Goal: Task Accomplishment & Management: Manage account settings

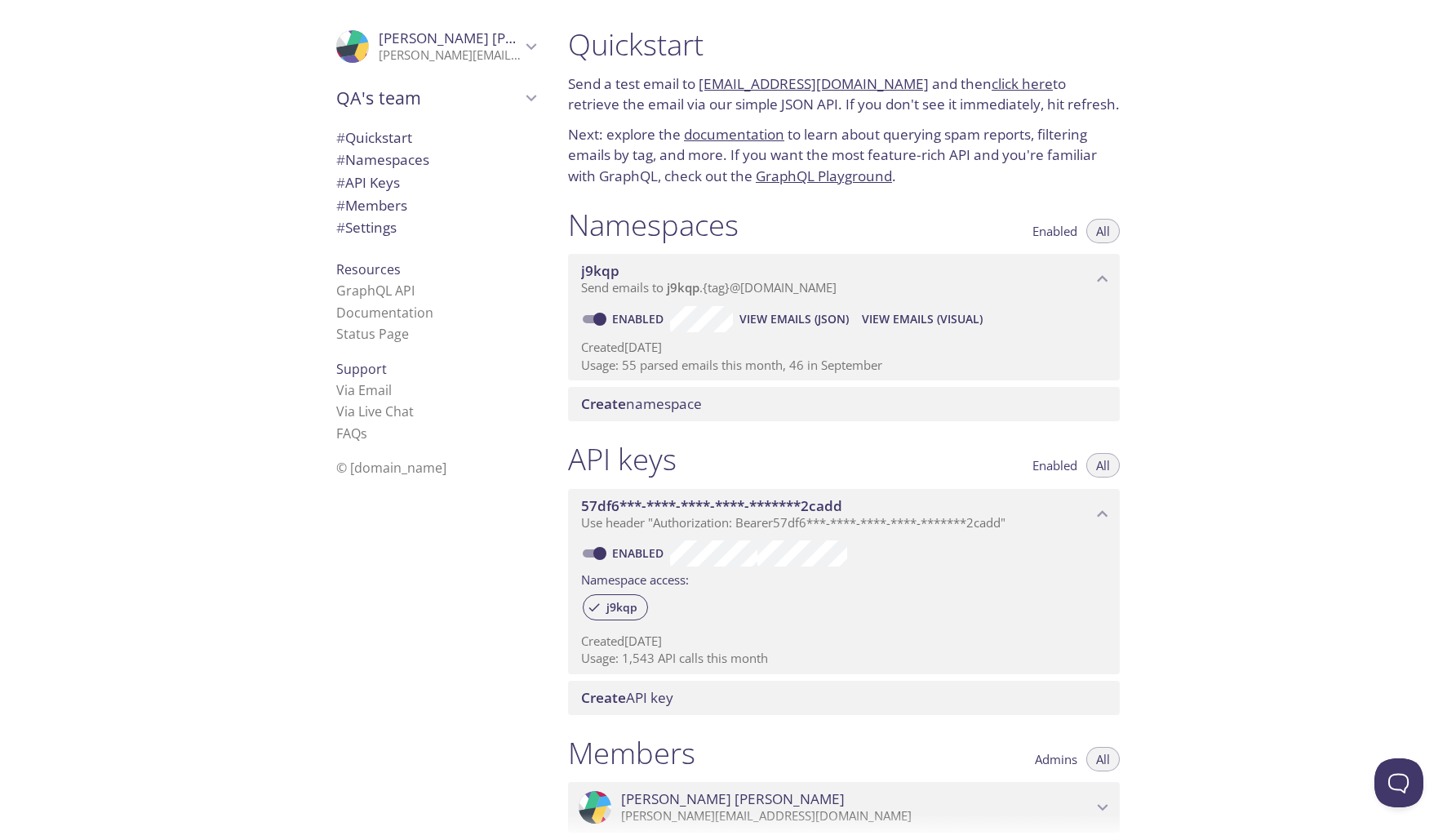
click at [644, 402] on span "Create namespace" at bounding box center [640, 403] width 120 height 19
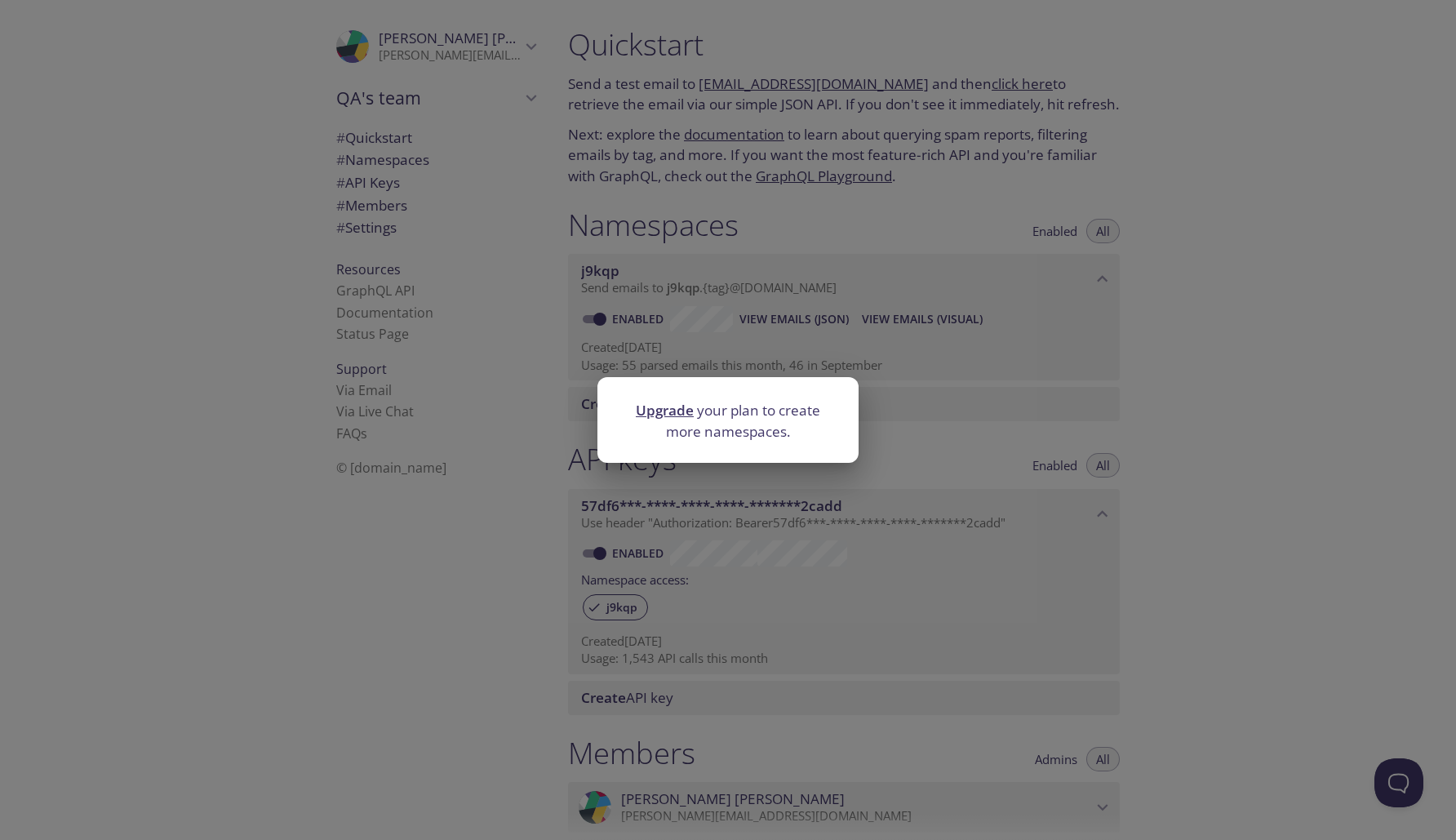
click at [1021, 389] on div "Upgrade your plan to create more namespaces." at bounding box center [728, 420] width 1456 height 840
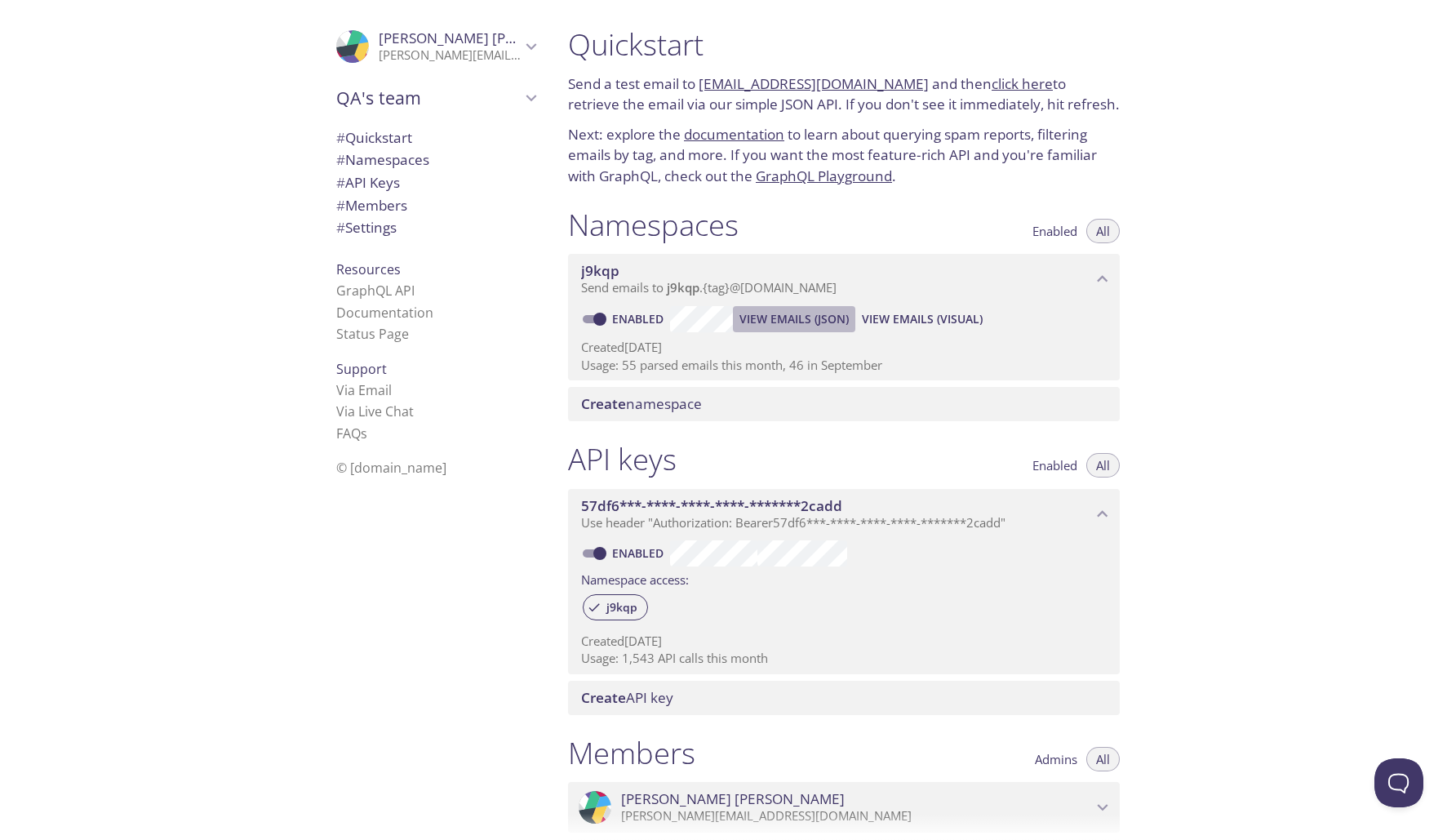
click at [810, 314] on span "View Emails (JSON)" at bounding box center [795, 319] width 109 height 20
click at [408, 98] on span "QA's team" at bounding box center [429, 97] width 185 height 23
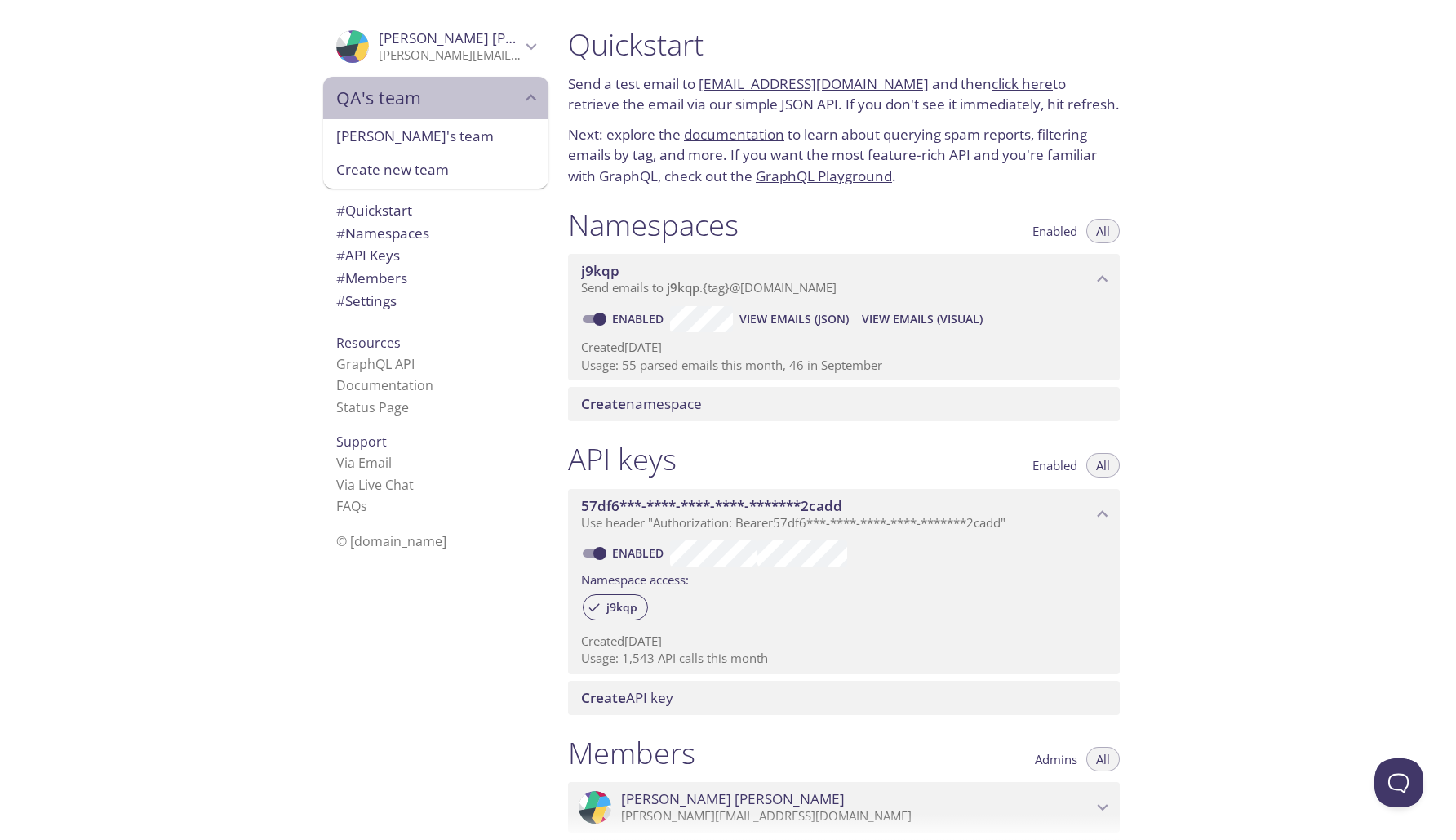
click at [440, 96] on span "QA's team" at bounding box center [429, 97] width 185 height 23
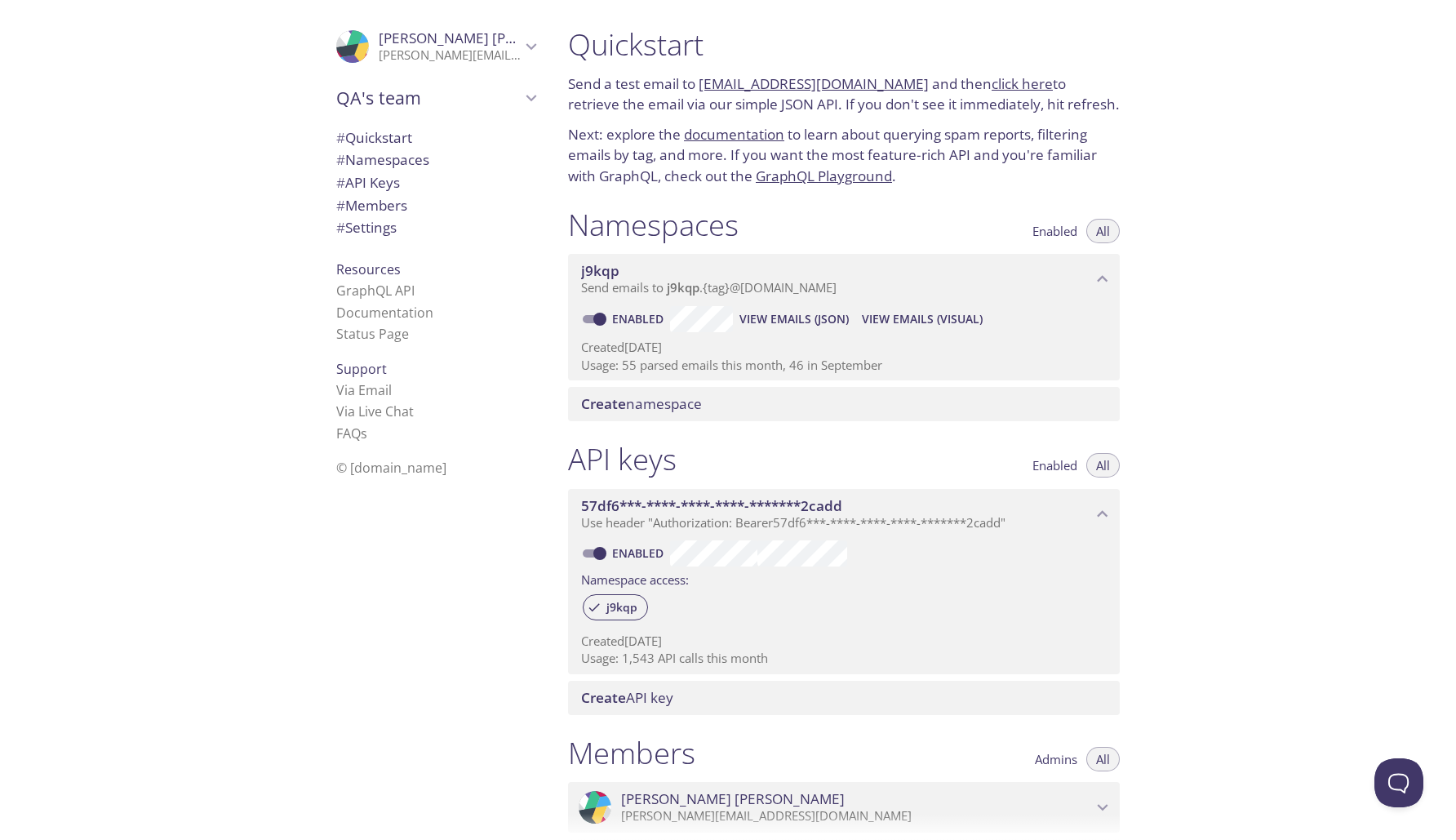
click at [440, 96] on span "QA's team" at bounding box center [429, 97] width 185 height 23
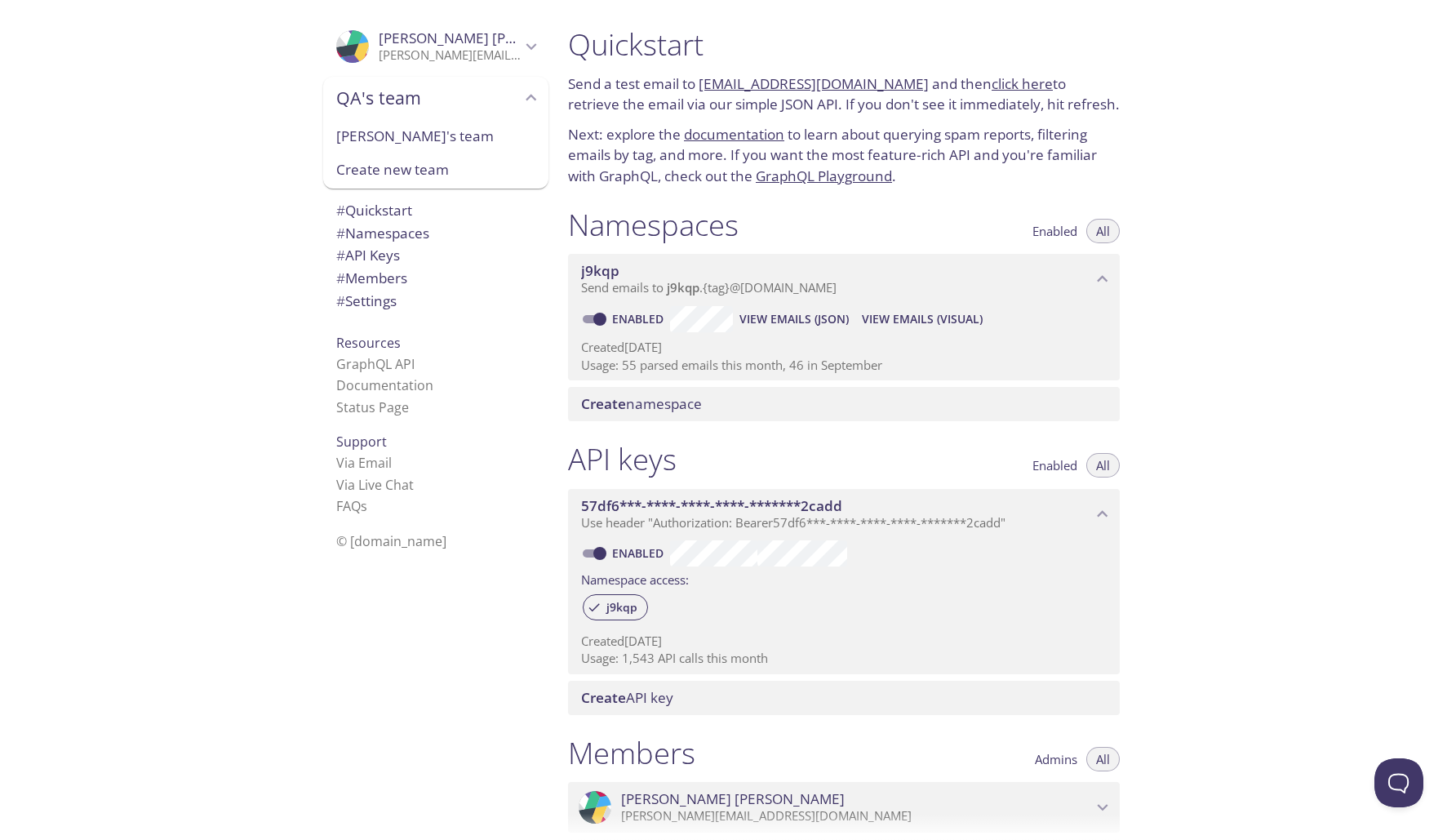
click at [626, 339] on p "Created [DATE]" at bounding box center [843, 347] width 526 height 17
click at [753, 286] on span "Send emails to j9kqp . {tag} @[DOMAIN_NAME]" at bounding box center [708, 287] width 256 height 16
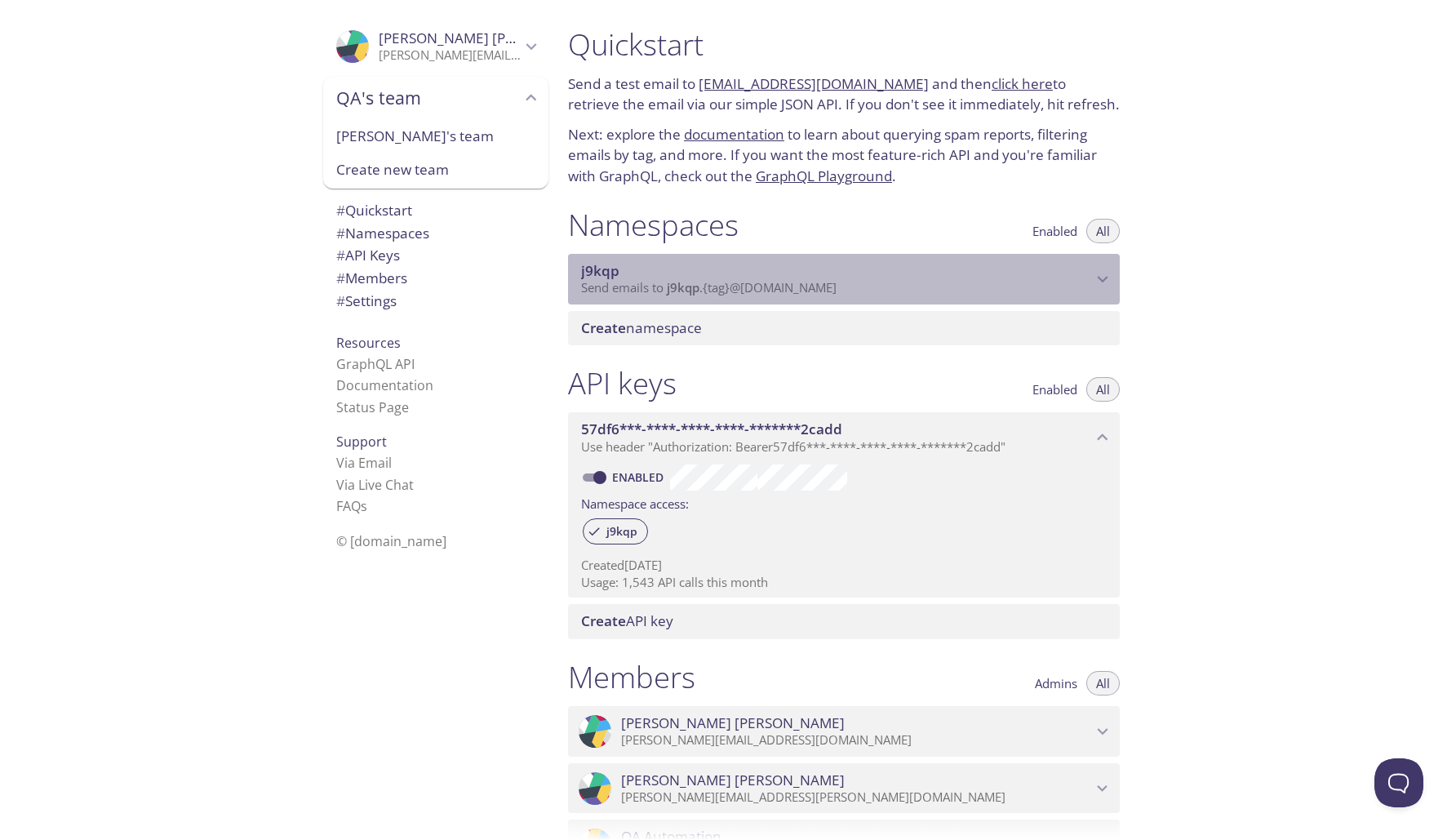
click at [753, 286] on span "Send emails to j9kqp . {tag} @[DOMAIN_NAME]" at bounding box center [708, 287] width 256 height 16
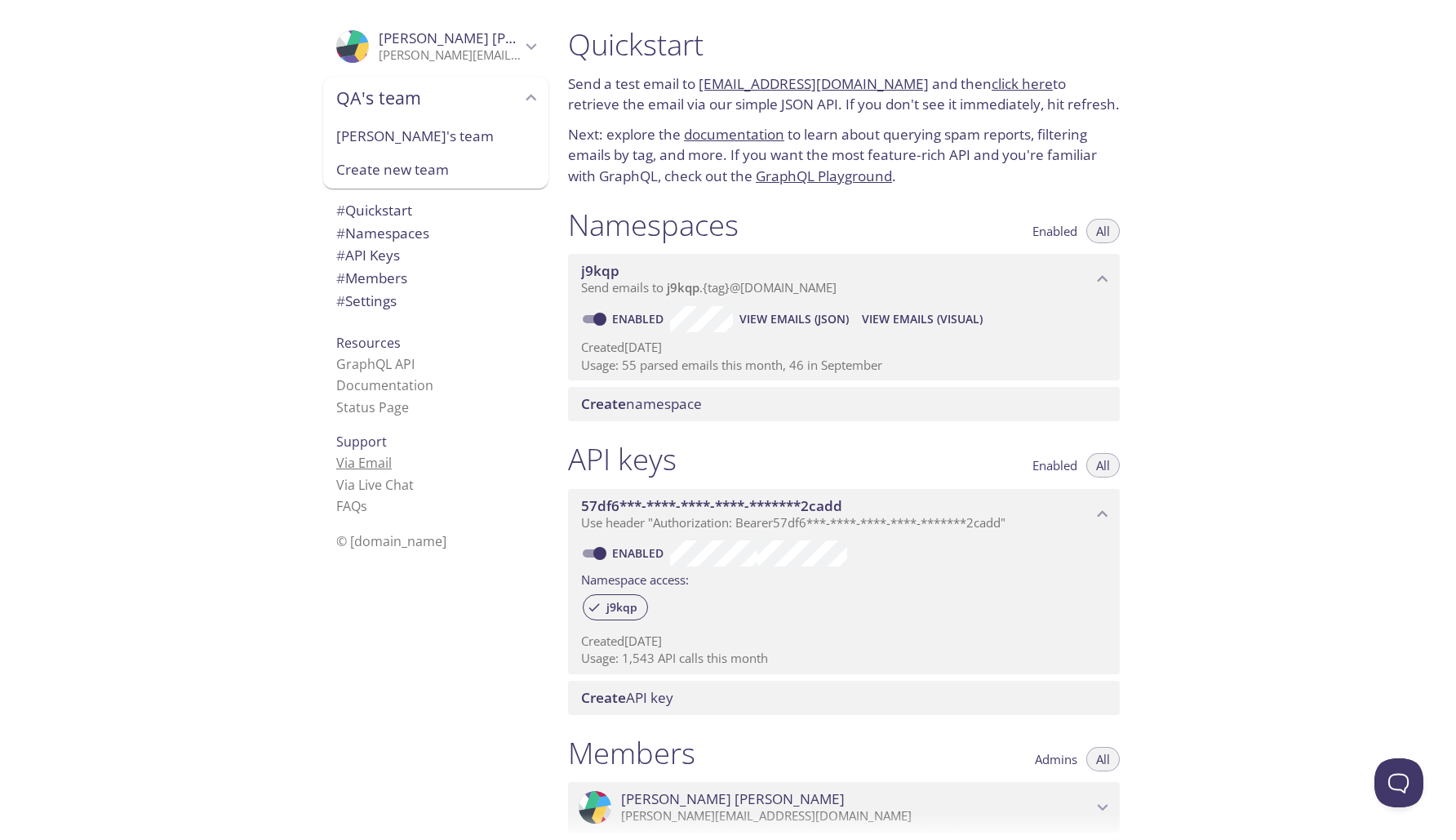
click at [364, 461] on link "Via Email" at bounding box center [364, 462] width 56 height 18
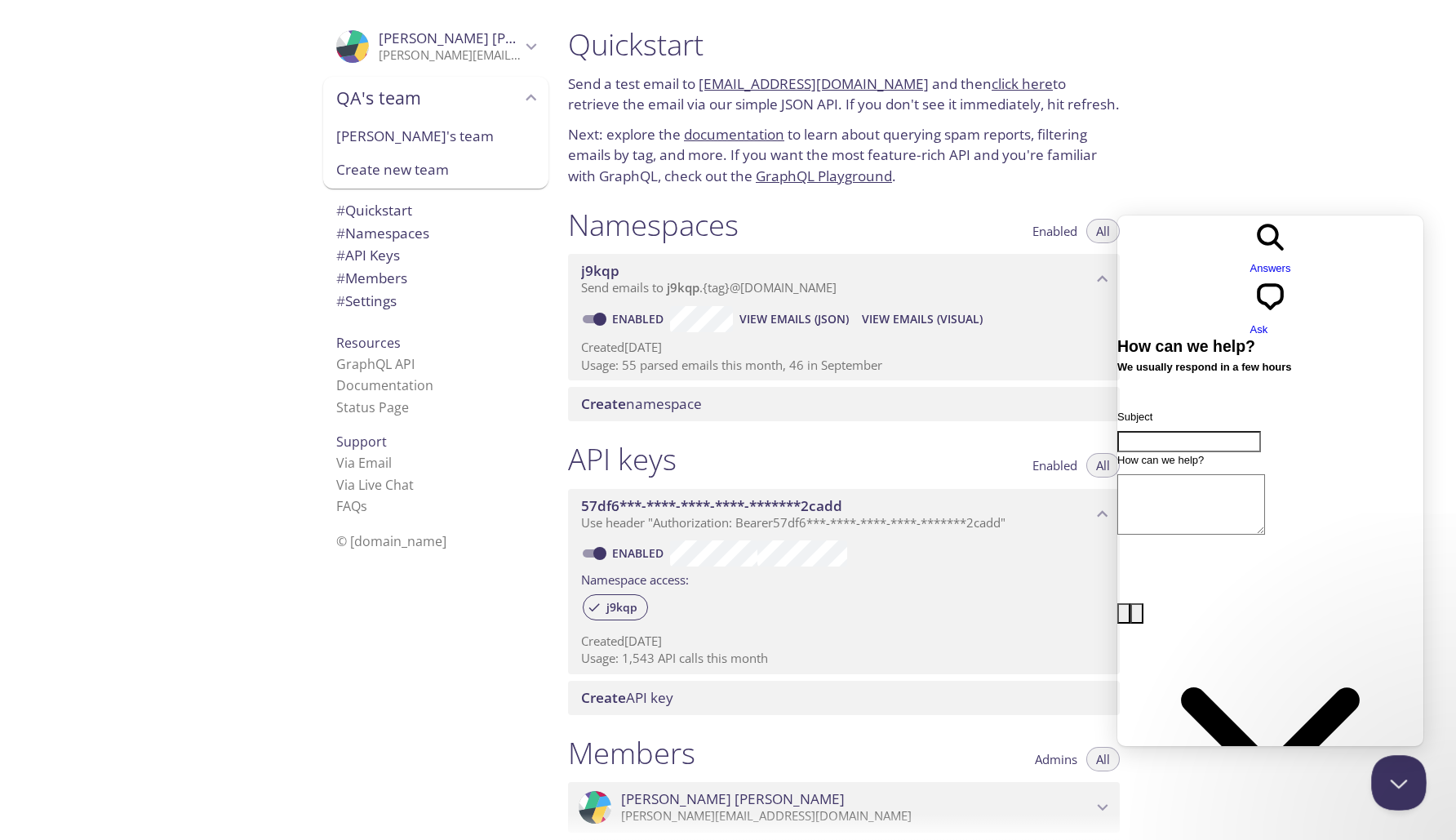
click at [1389, 784] on button "Close Beacon popover" at bounding box center [1395, 778] width 49 height 49
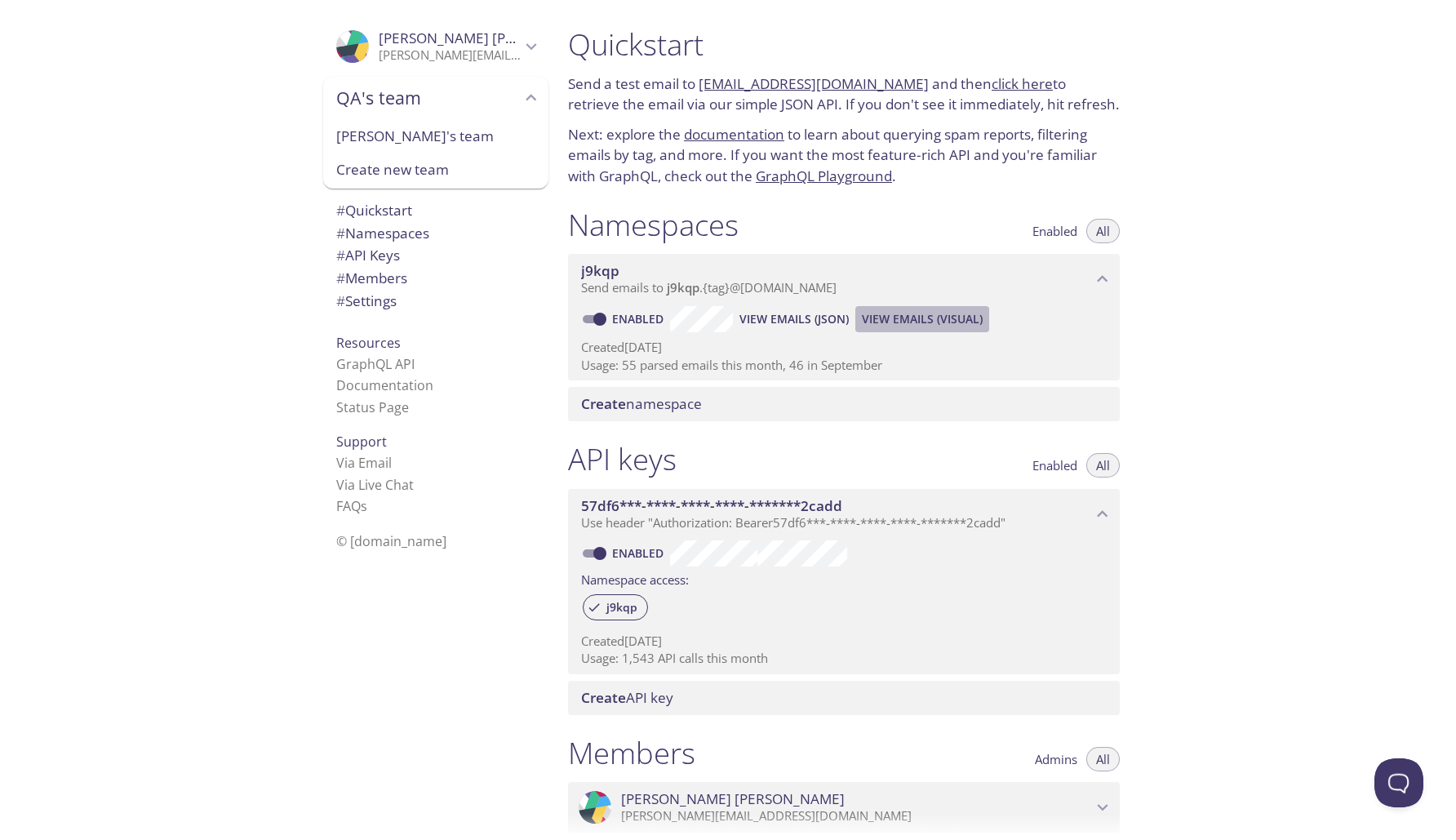
click at [923, 317] on span "View Emails (Visual)" at bounding box center [922, 319] width 120 height 20
click at [393, 231] on span "# Namespaces" at bounding box center [383, 233] width 93 height 19
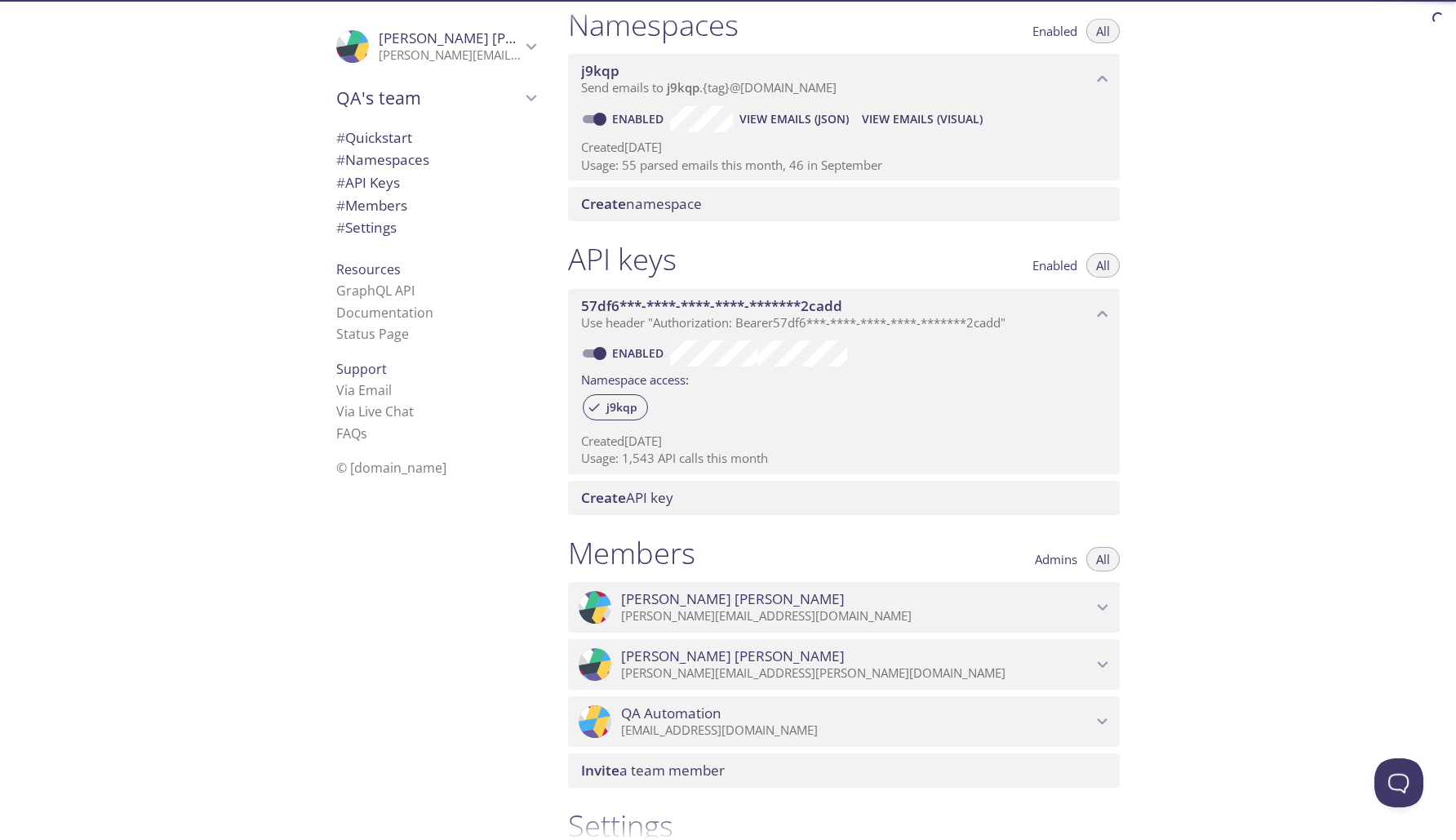
scroll to position [203, 0]
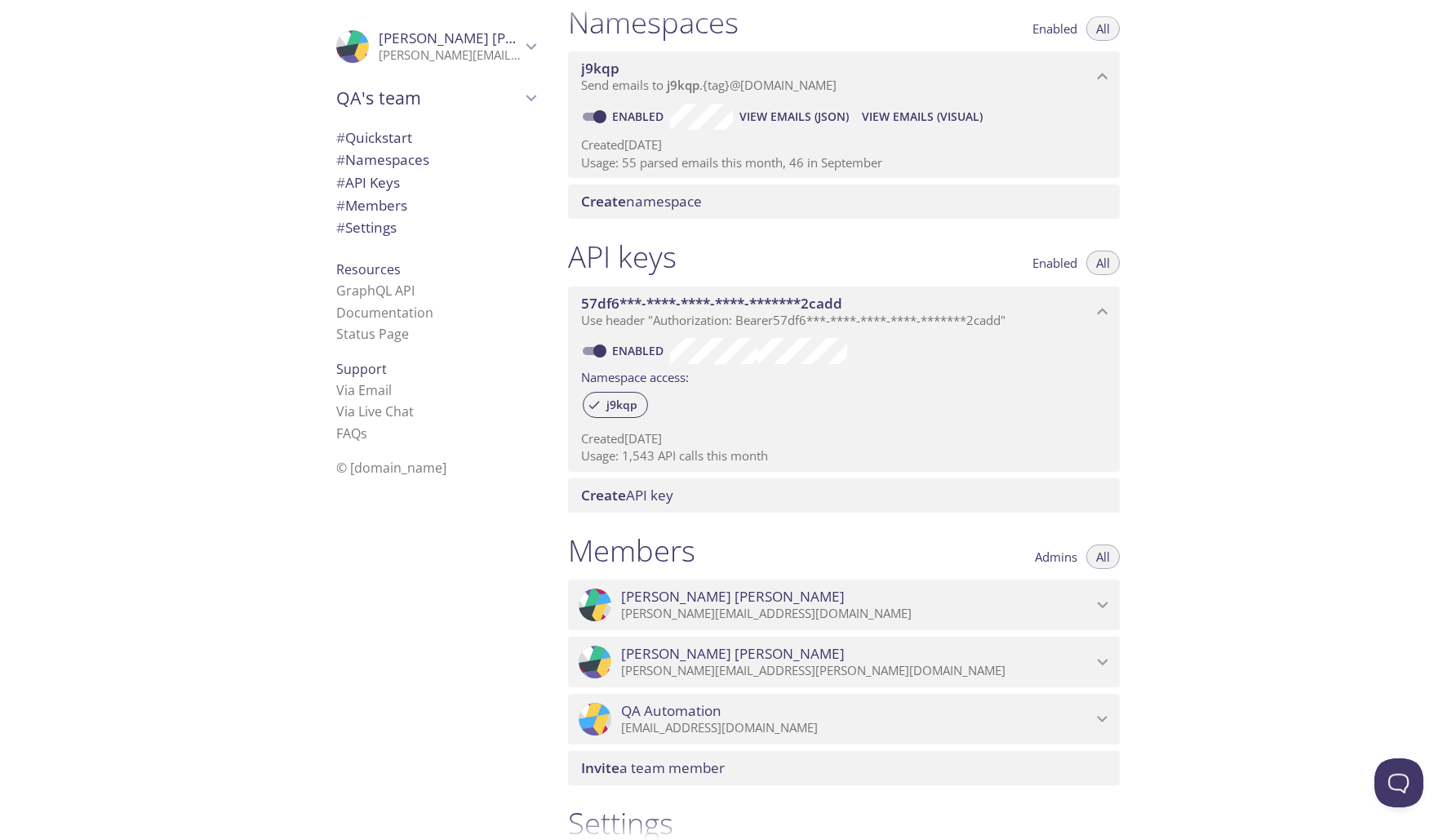
click at [684, 193] on span "Create namespace" at bounding box center [640, 201] width 120 height 19
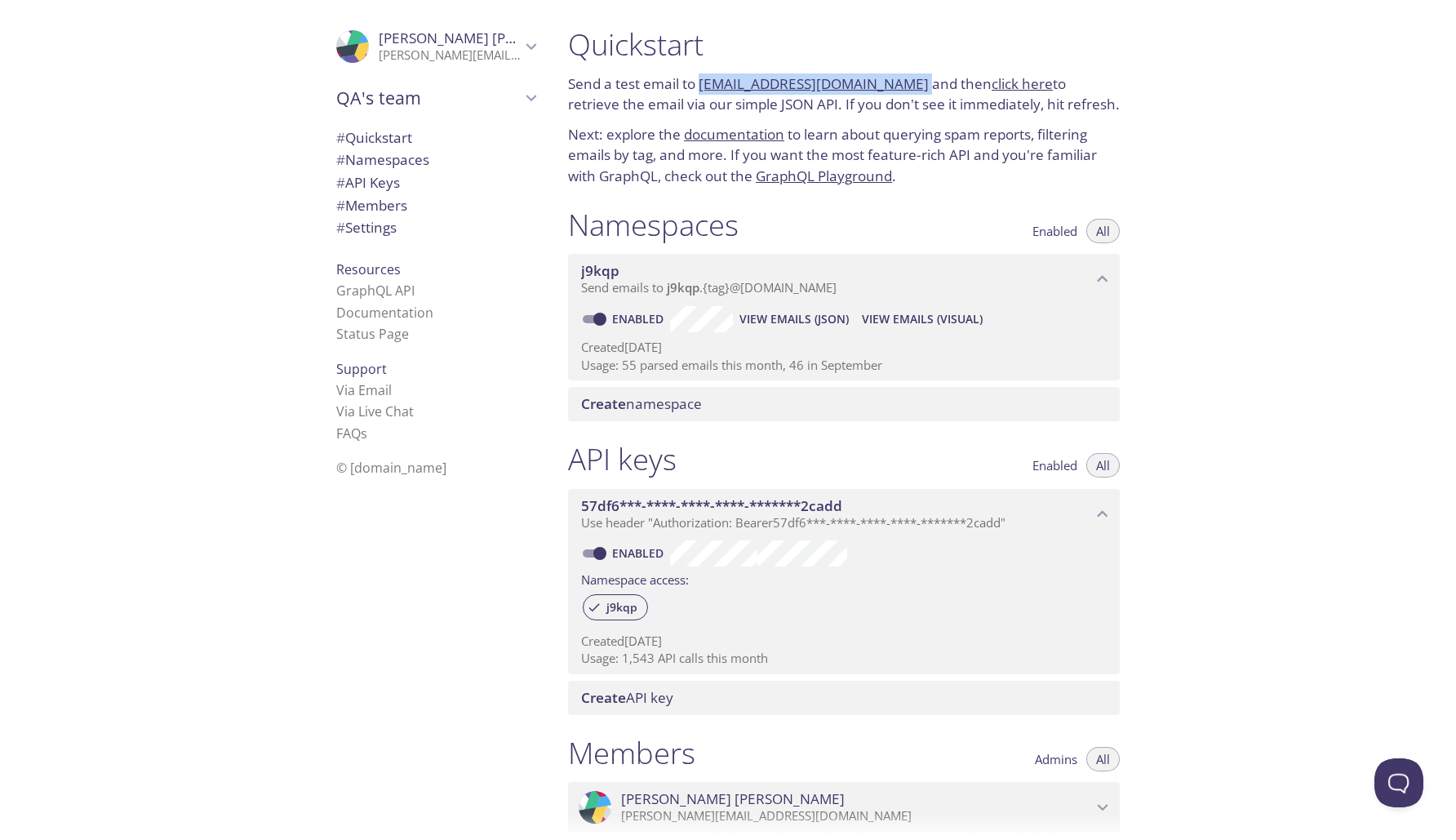
drag, startPoint x: 900, startPoint y: 84, endPoint x: 702, endPoint y: 79, distance: 198.1
click at [702, 79] on p "Send a test email to [EMAIL_ADDRESS][DOMAIN_NAME] and then click here to retrie…" at bounding box center [843, 94] width 552 height 42
copy p "[EMAIL_ADDRESS][DOMAIN_NAME]"
click at [379, 232] on span "# Settings" at bounding box center [366, 227] width 61 height 19
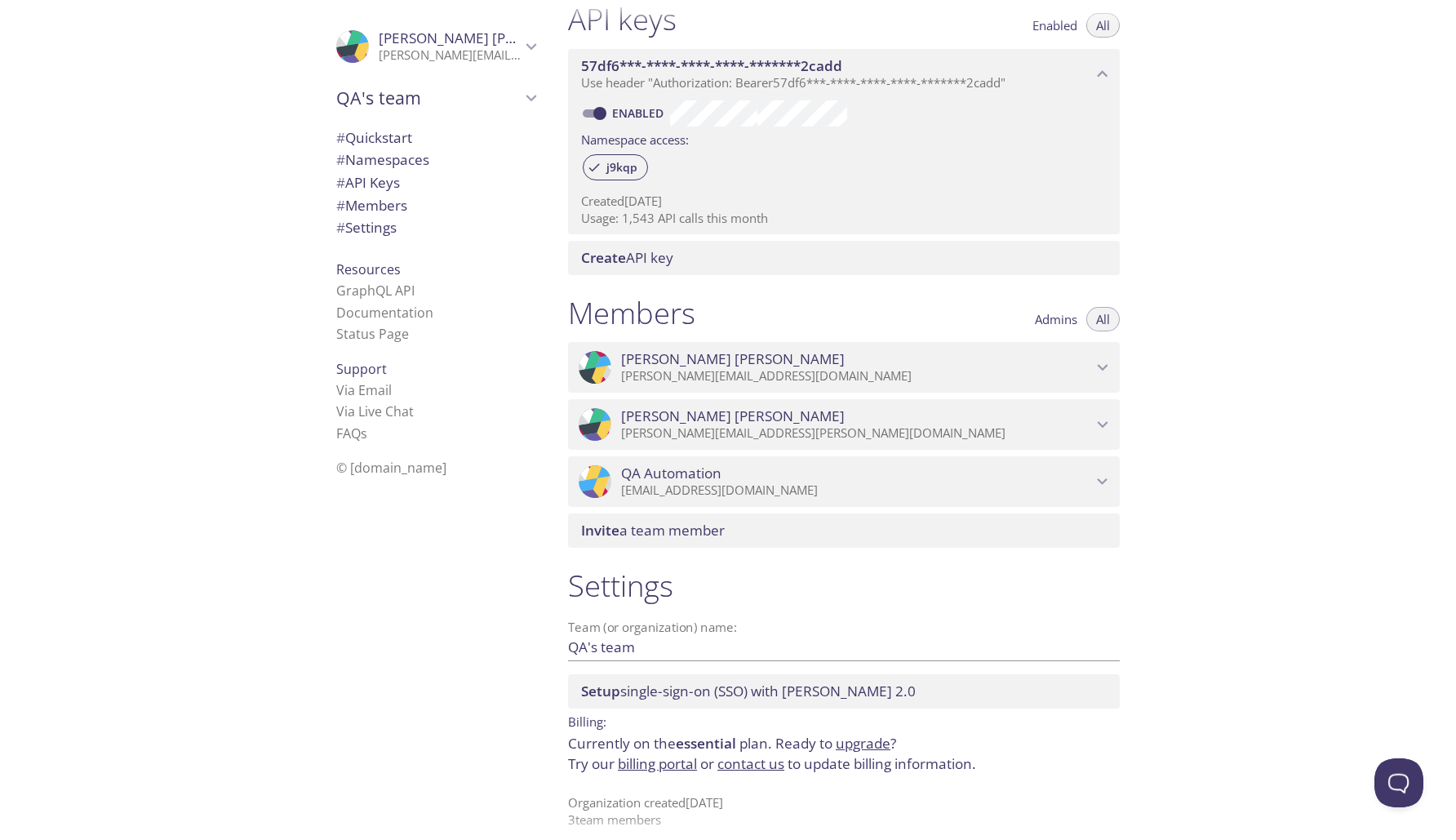
click at [640, 755] on link "billing portal" at bounding box center [657, 763] width 80 height 19
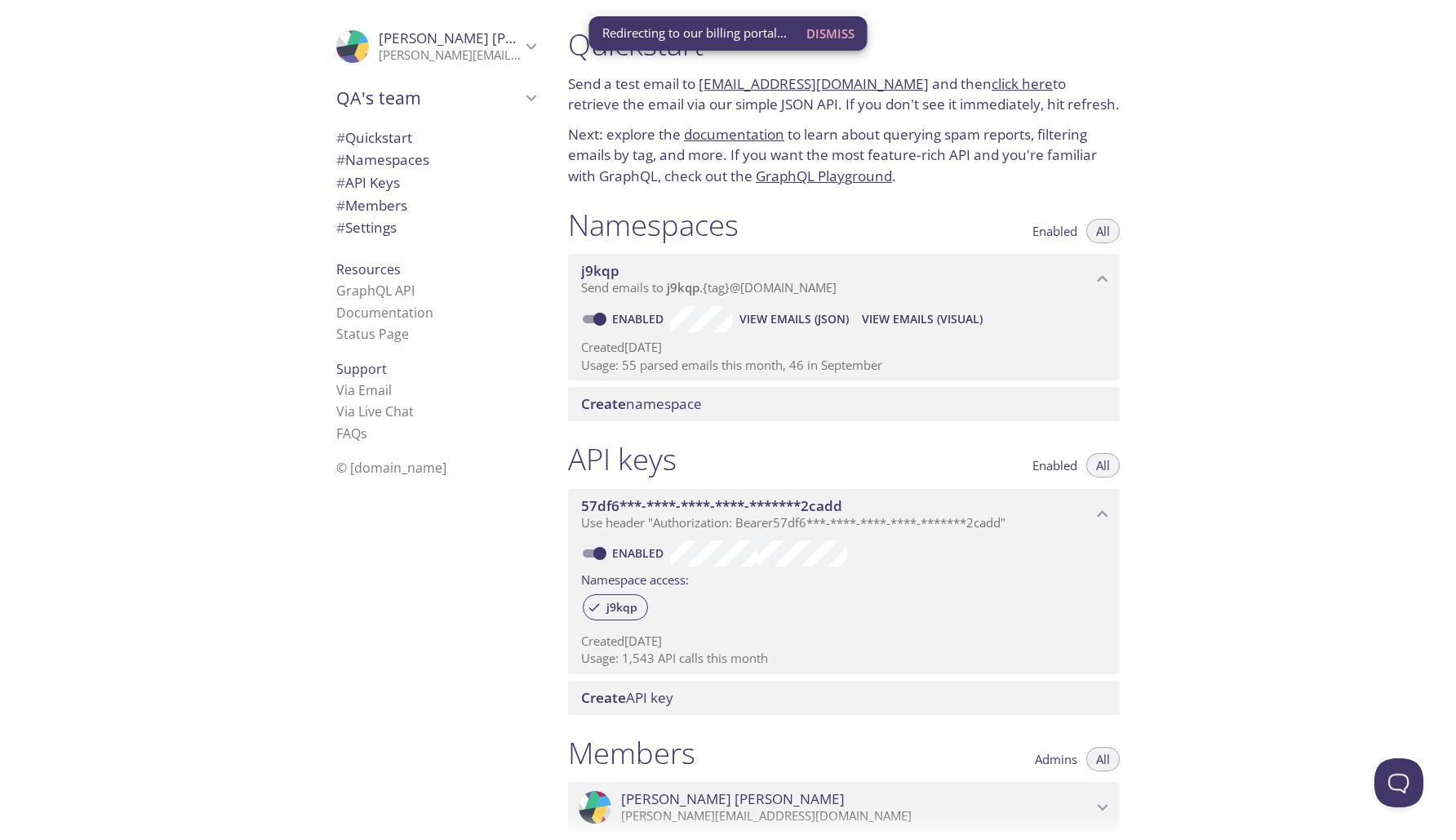
click at [839, 35] on span "Dismiss" at bounding box center [830, 33] width 48 height 21
click at [697, 399] on span "Create namespace" at bounding box center [640, 403] width 120 height 19
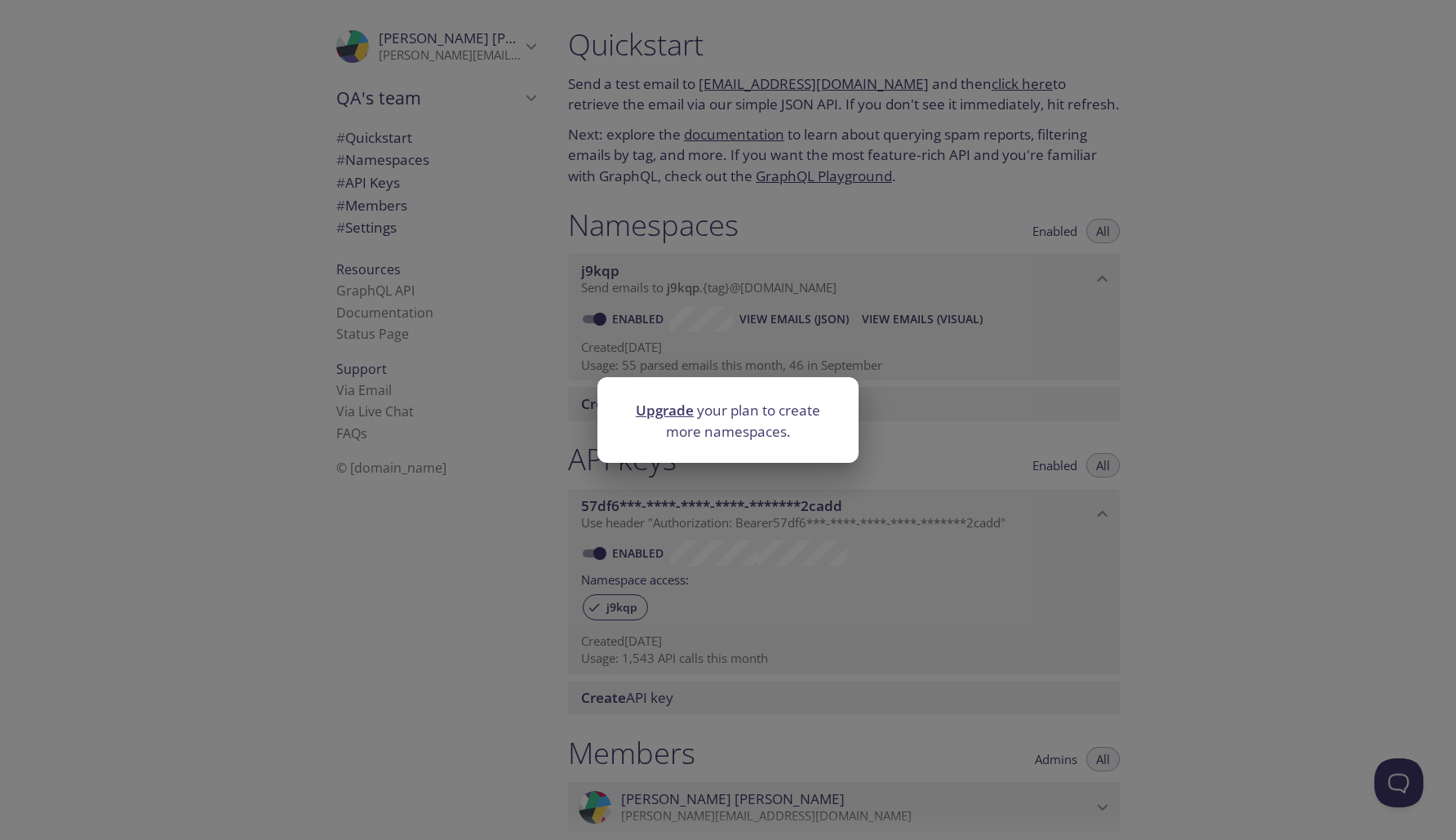
click at [671, 410] on link "Upgrade" at bounding box center [664, 410] width 58 height 19
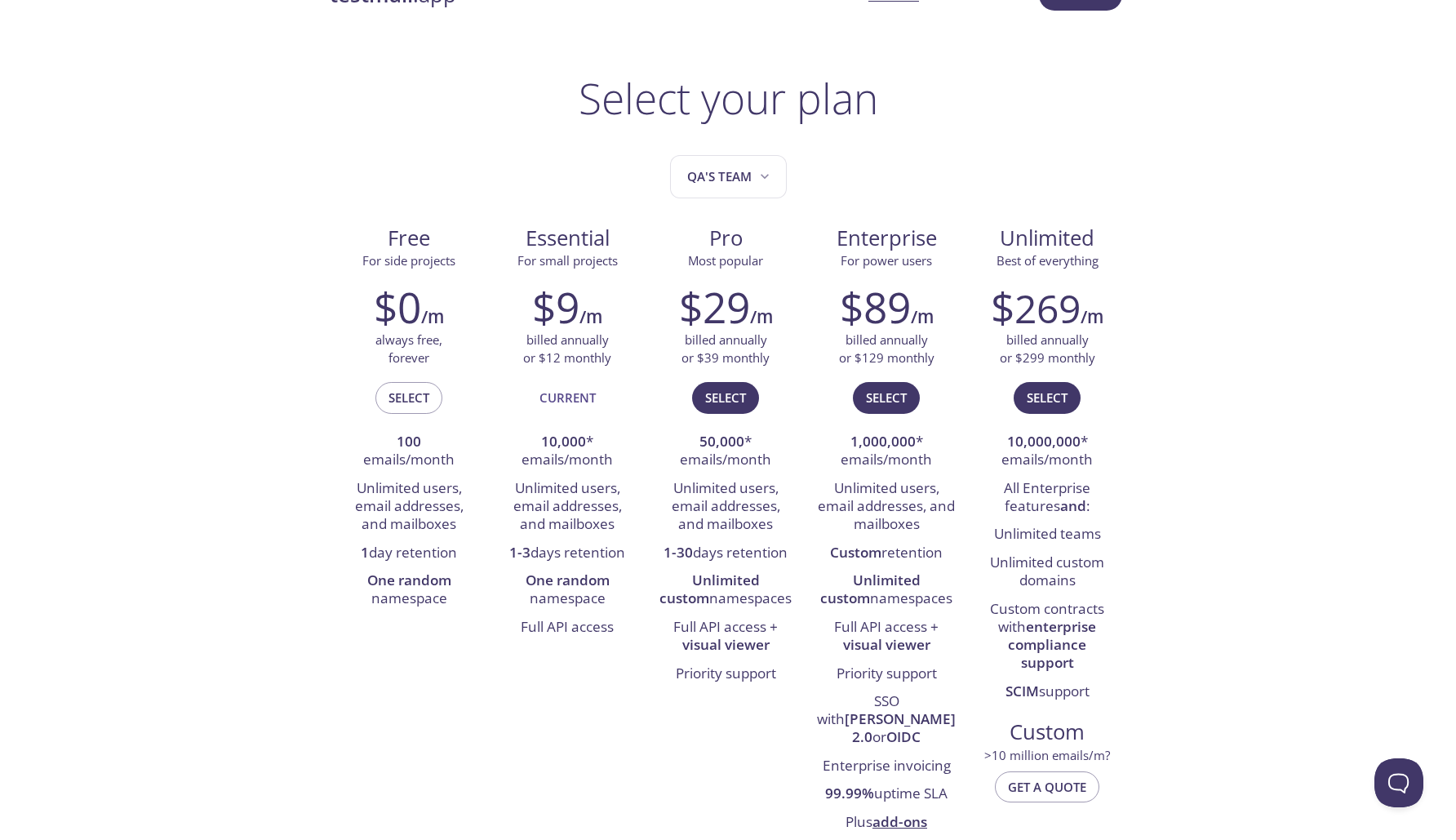
scroll to position [51, 0]
